Goal: Transaction & Acquisition: Purchase product/service

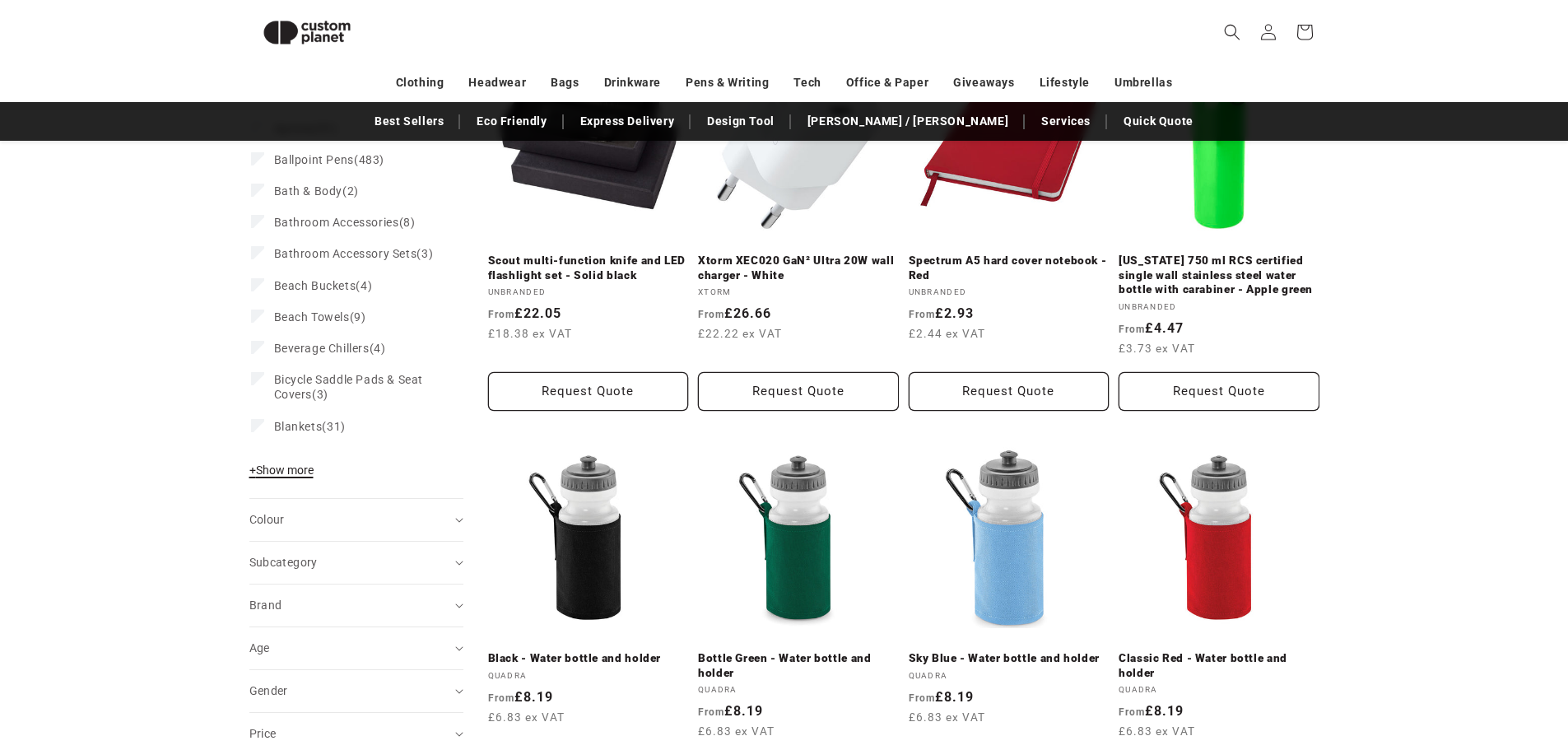
scroll to position [307, 0]
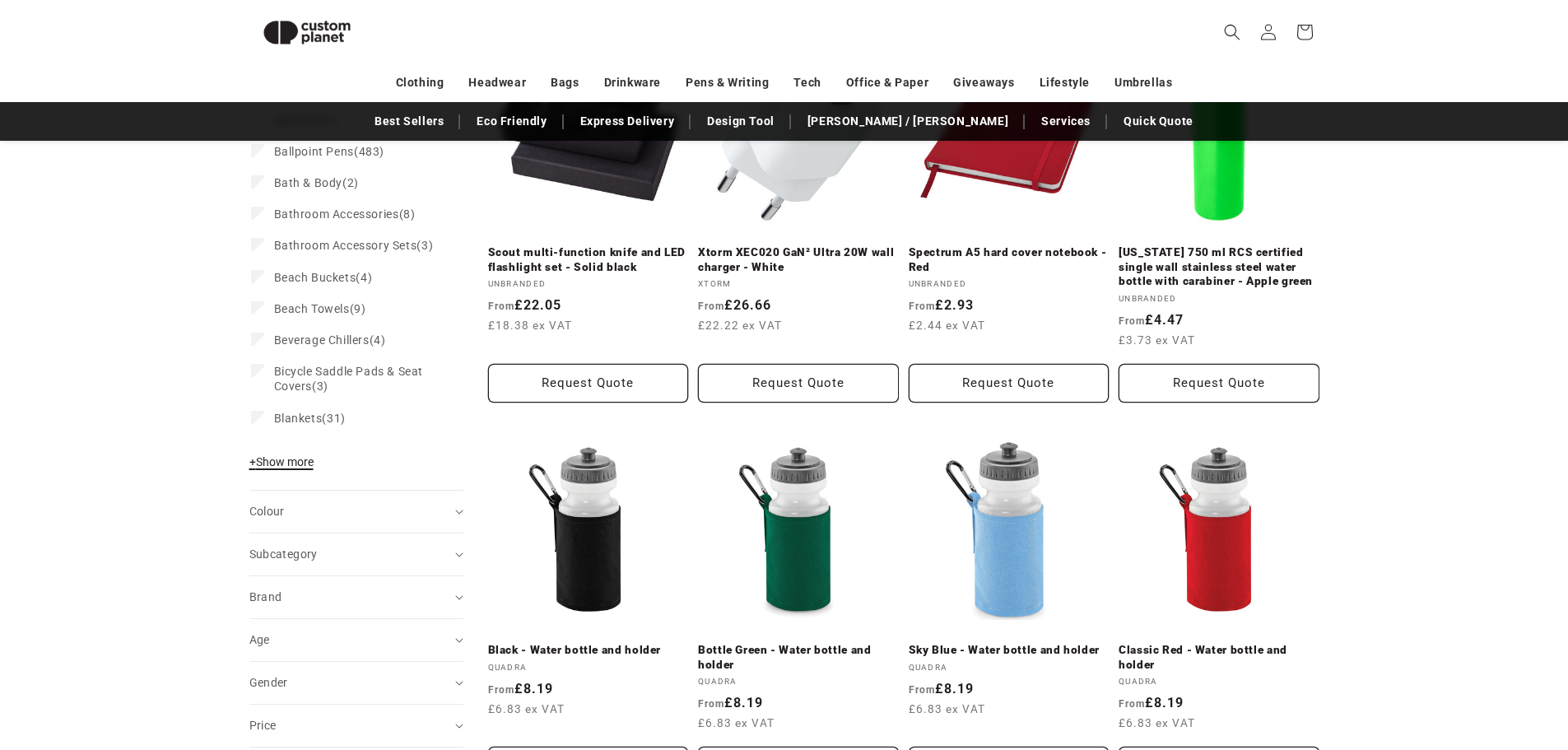
click at [301, 468] on span "+ Show more" at bounding box center [281, 462] width 64 height 13
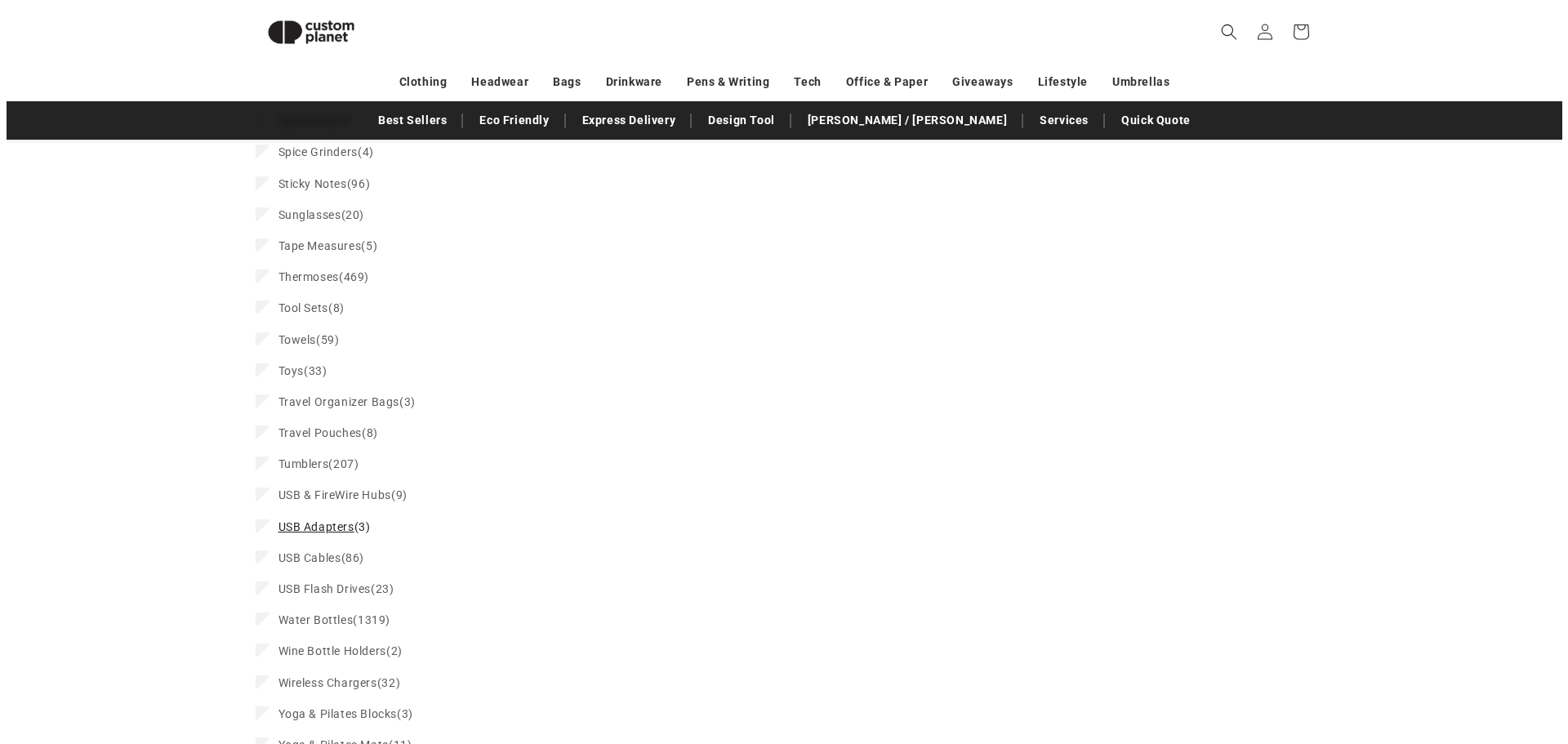
scroll to position [2835, 0]
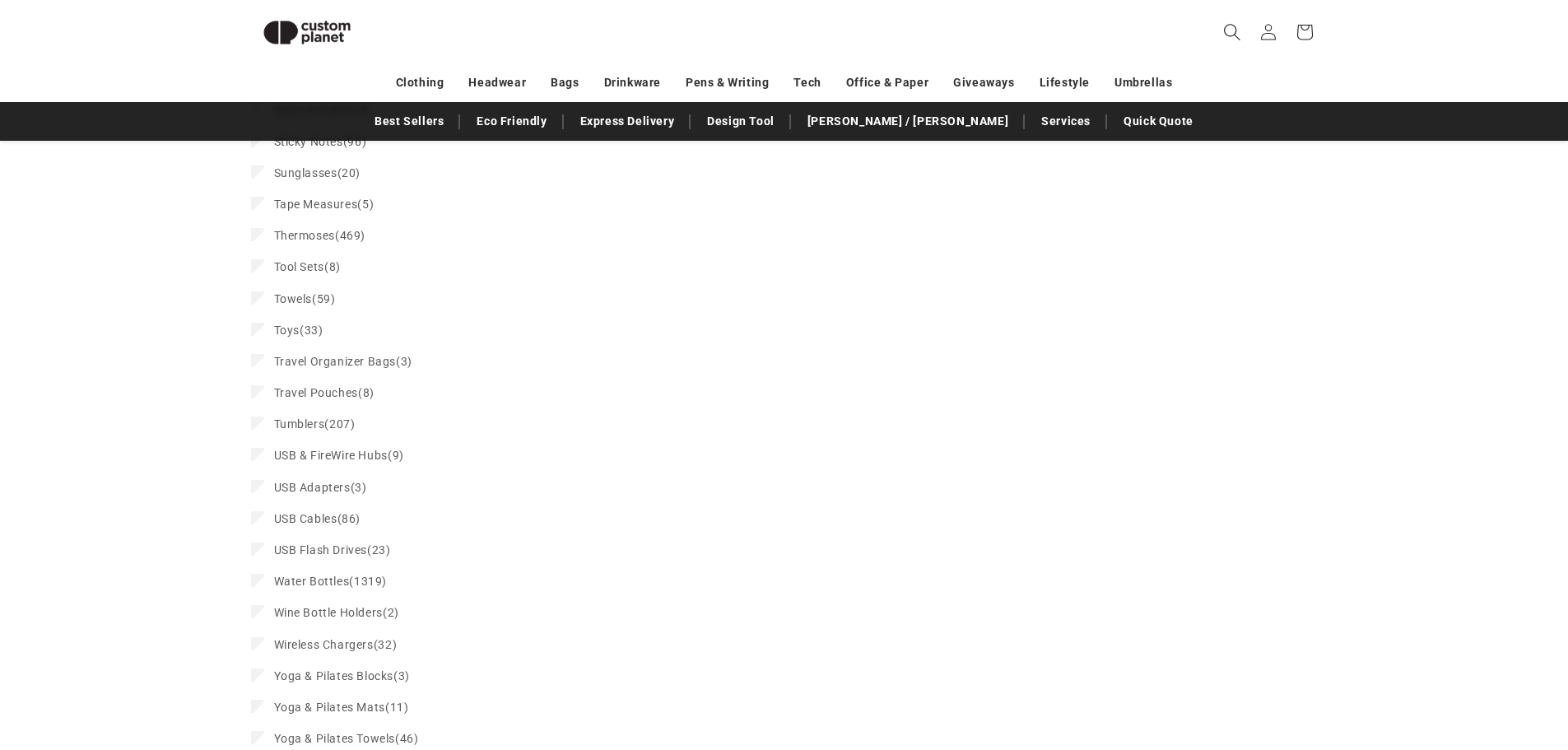
click at [1240, 38] on icon "Search" at bounding box center [1232, 32] width 17 height 17
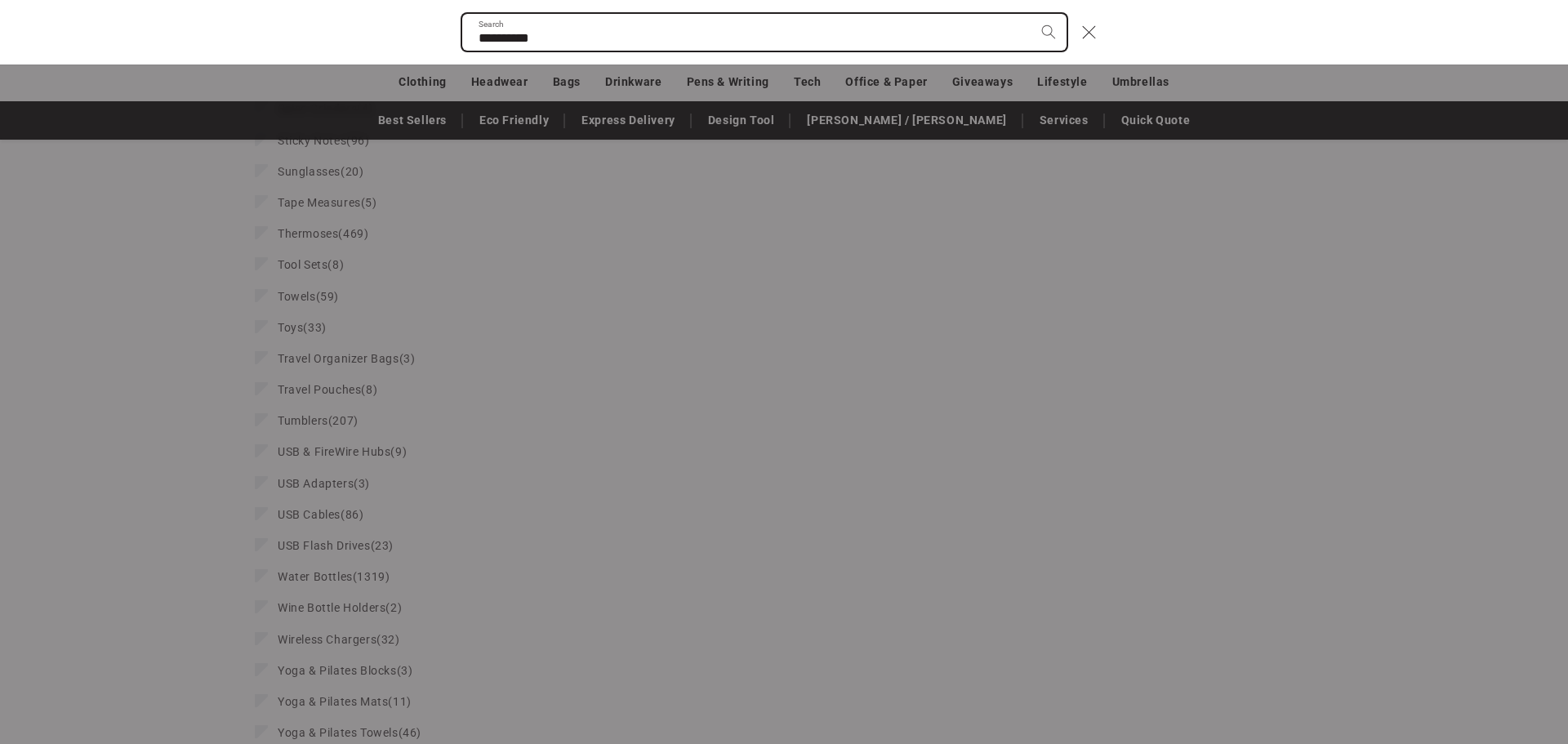
type input "**********"
click at [1030, 14] on button "Search" at bounding box center [1048, 32] width 36 height 36
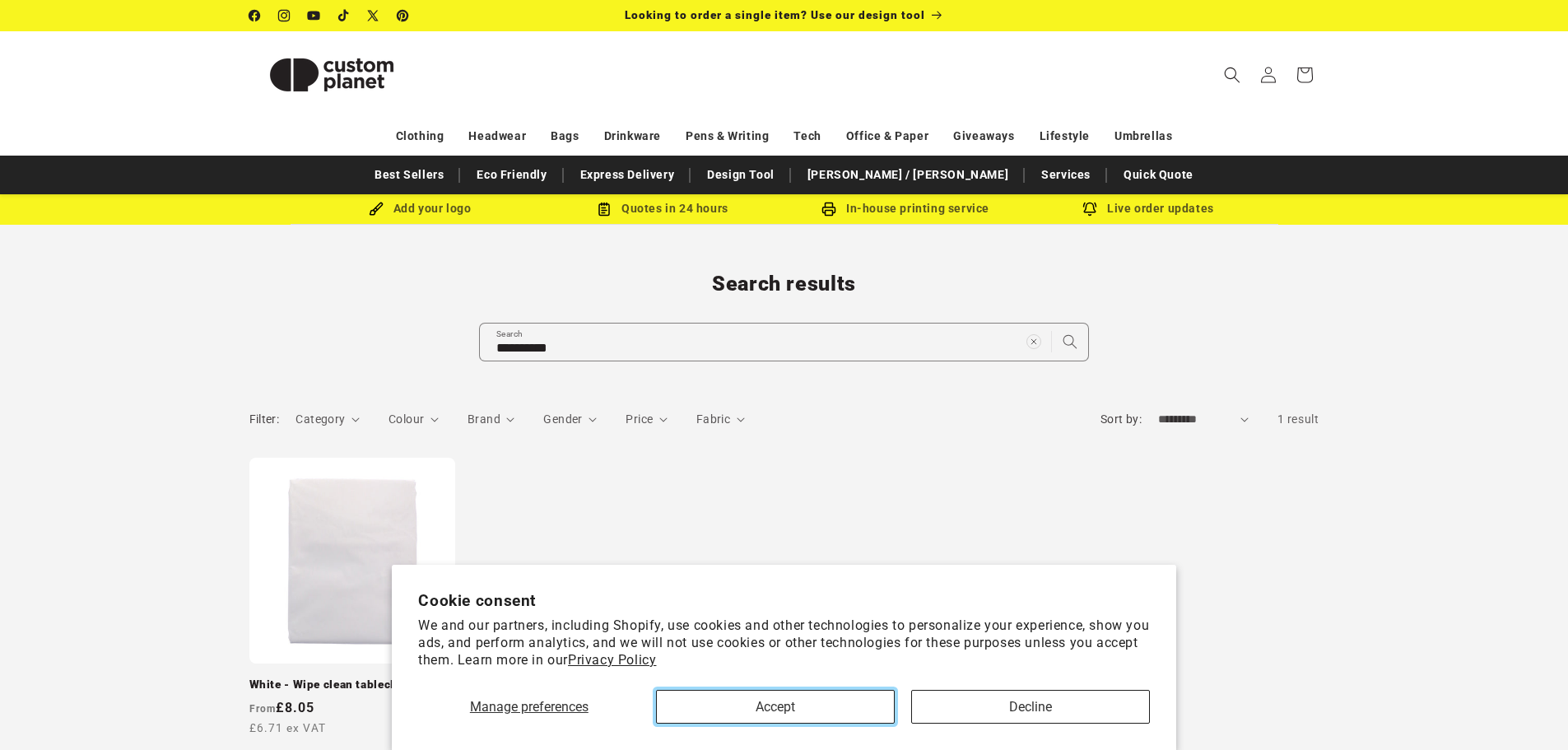
click at [773, 718] on button "Accept" at bounding box center [775, 706] width 239 height 34
